Goal: Task Accomplishment & Management: Use online tool/utility

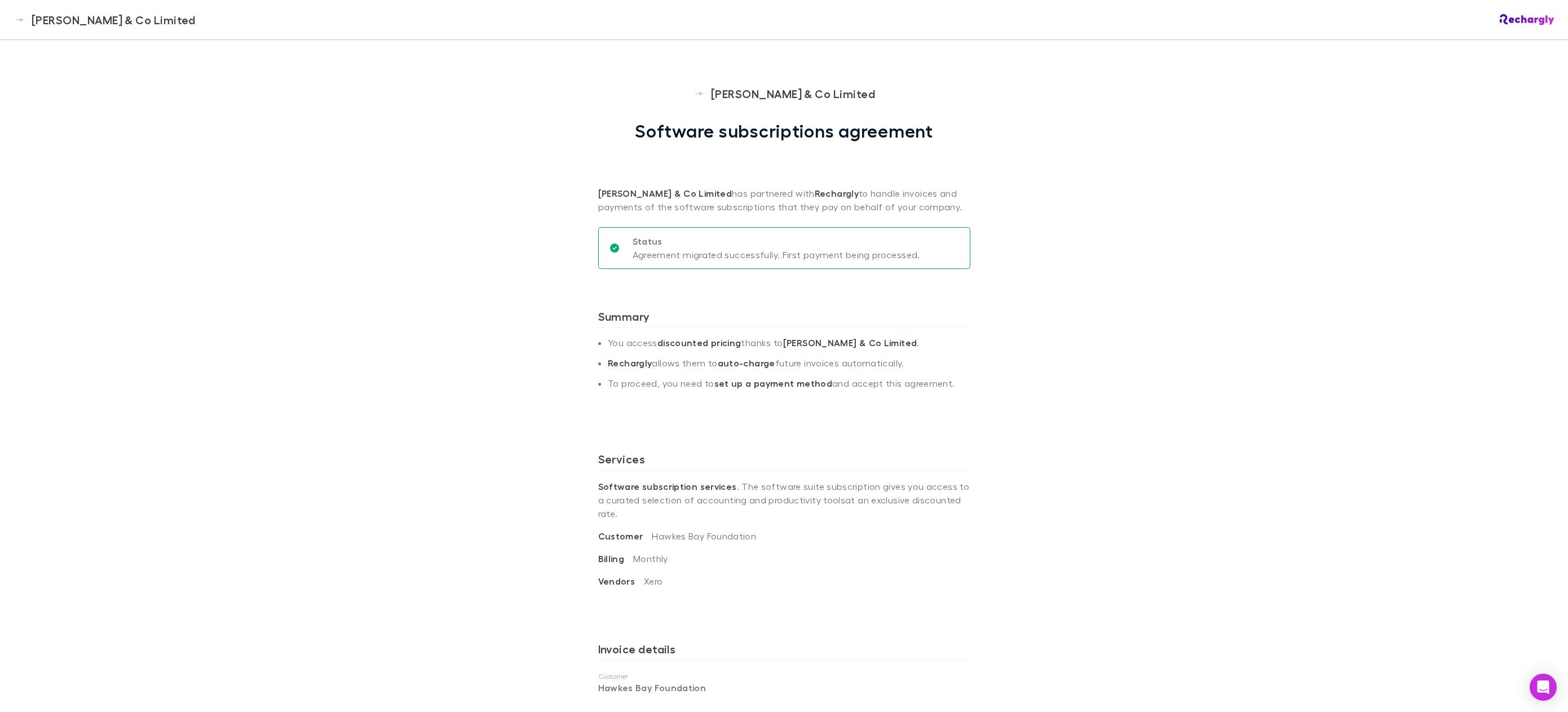
click at [1270, 166] on div "Epplett & Co Limited Epplett & Co Limited Software subscriptions agreement Eppl…" at bounding box center [784, 356] width 1568 height 712
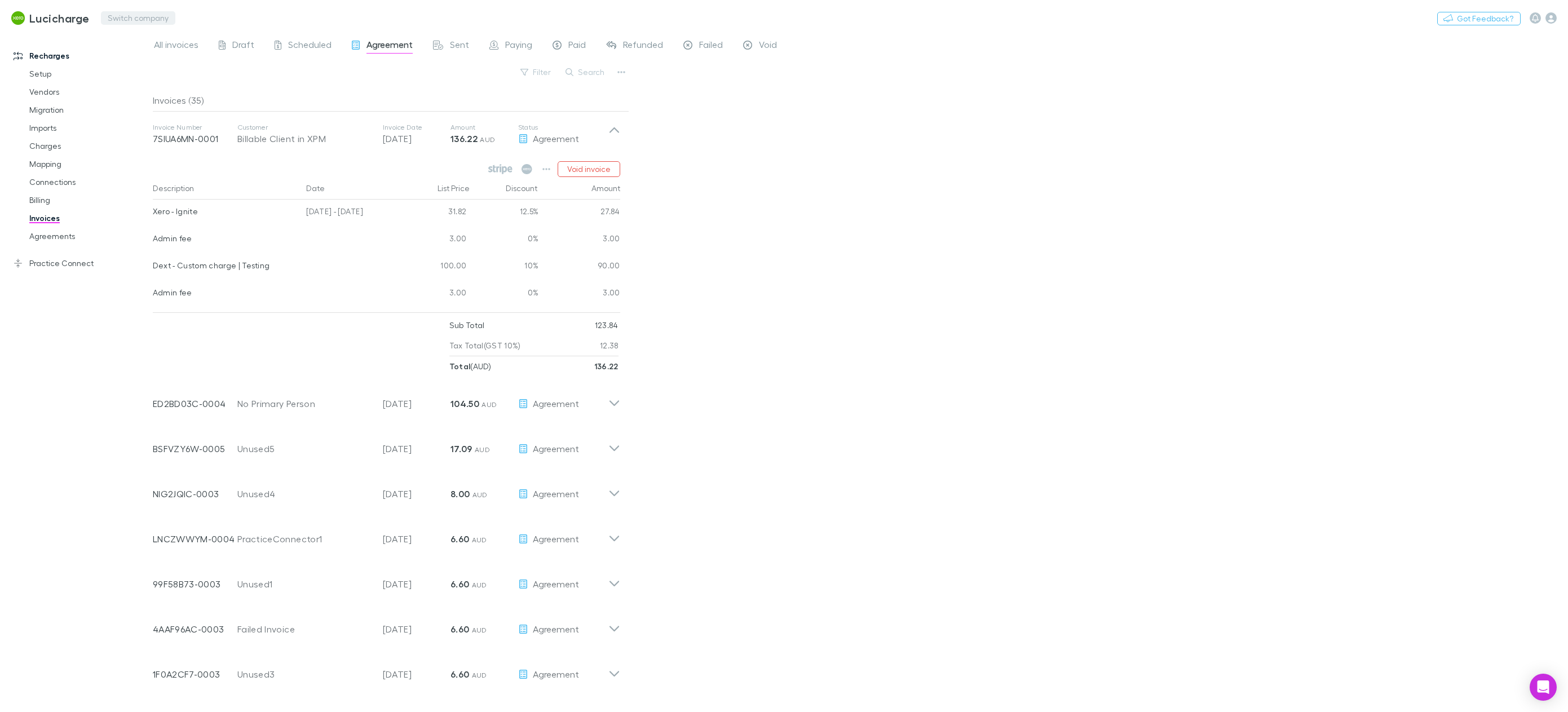
click at [117, 18] on button "Switch company" at bounding box center [138, 18] width 74 height 13
type input "*****"
click at [187, 68] on p "[PERSON_NAME] (Vic) Pty Ltd" at bounding box center [173, 68] width 124 height 13
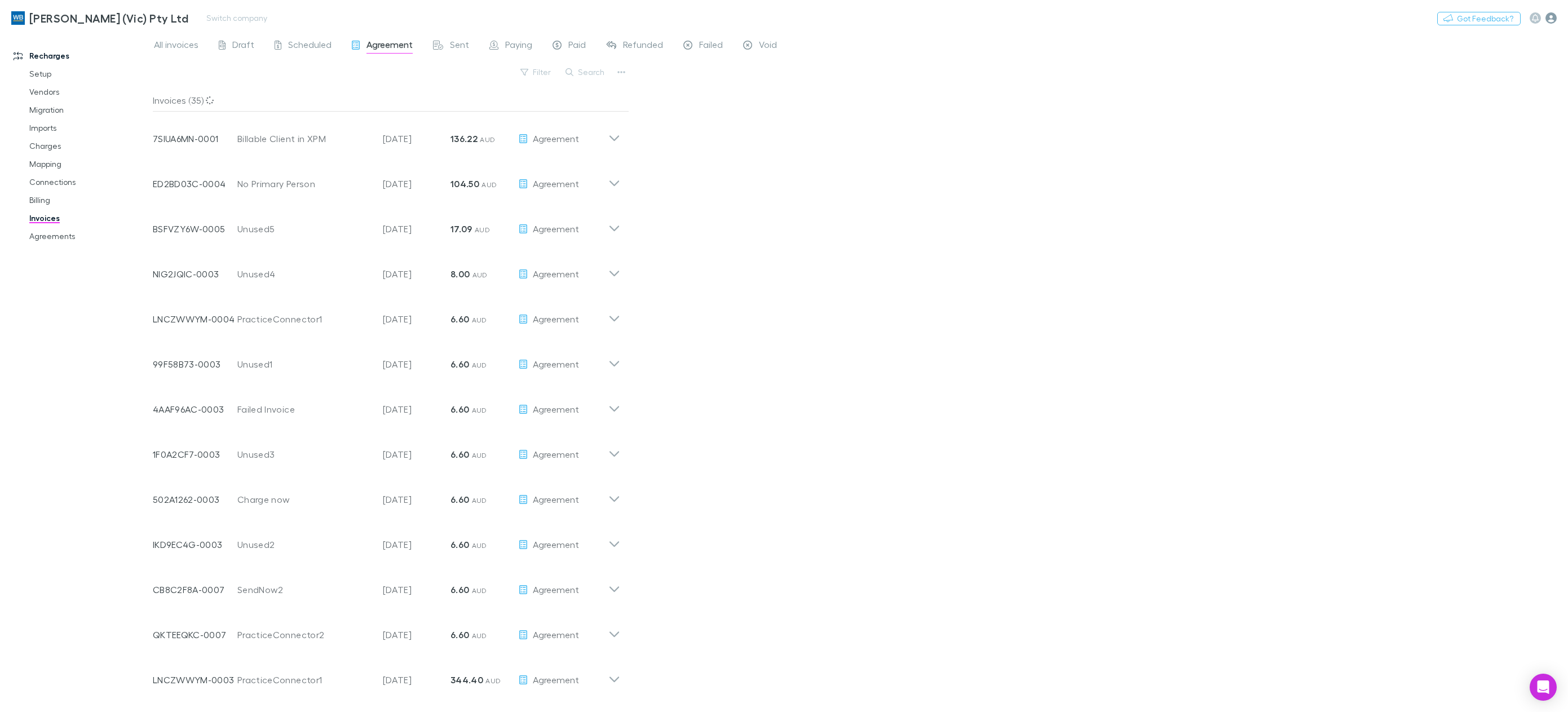
click at [1552, 21] on icon "button" at bounding box center [1551, 18] width 12 height 12
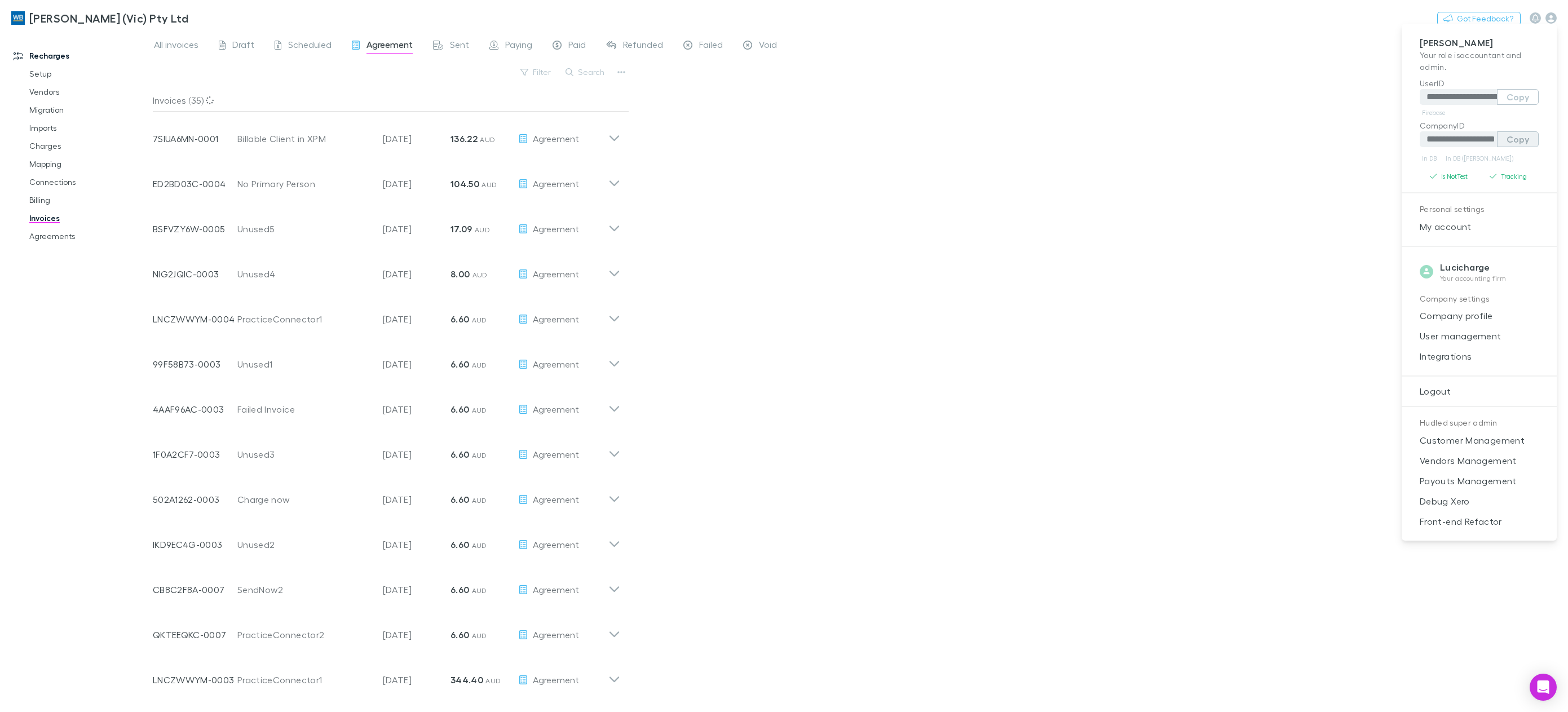
click at [1518, 136] on button "Copy" at bounding box center [1517, 139] width 42 height 16
